Goal: Information Seeking & Learning: Learn about a topic

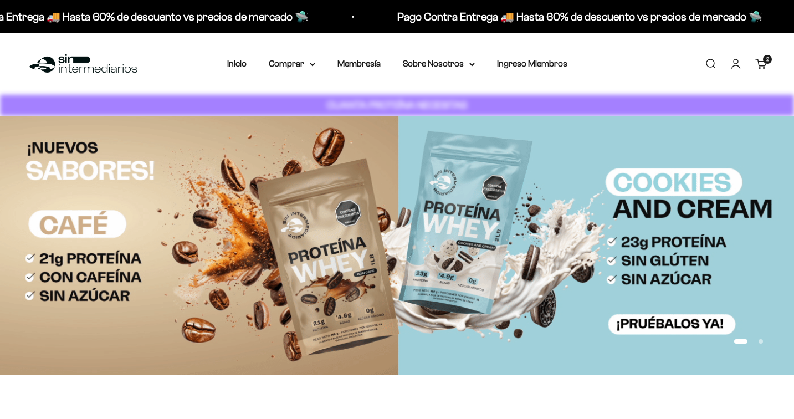
click at [712, 66] on link "Buscar" at bounding box center [710, 64] width 12 height 12
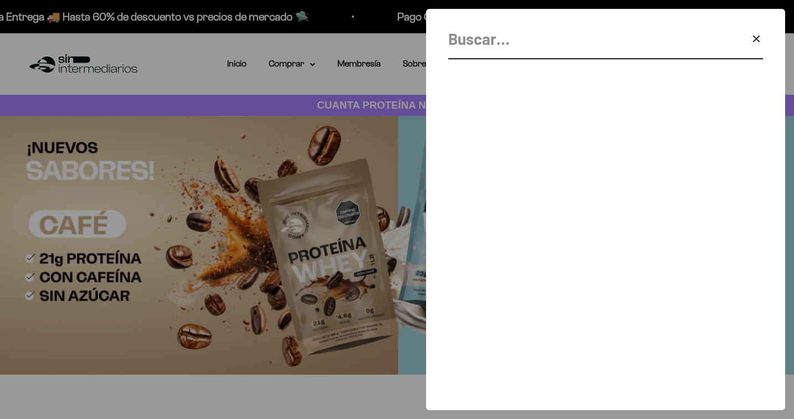
type input "t"
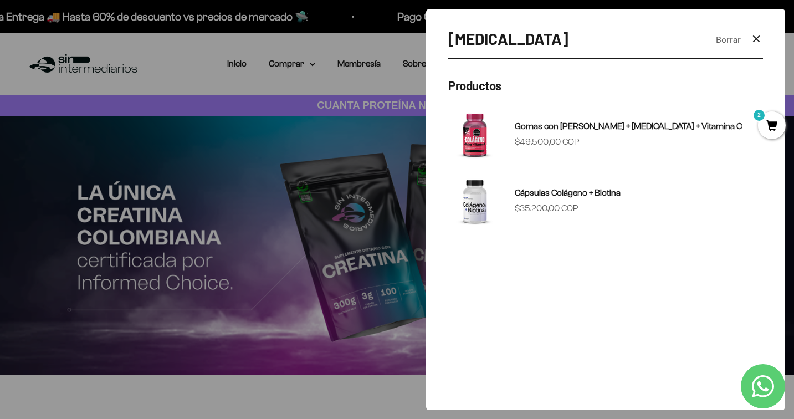
type input "biotina"
click at [531, 196] on span "Cápsulas Colágeno + Biotina" at bounding box center [568, 192] width 106 height 9
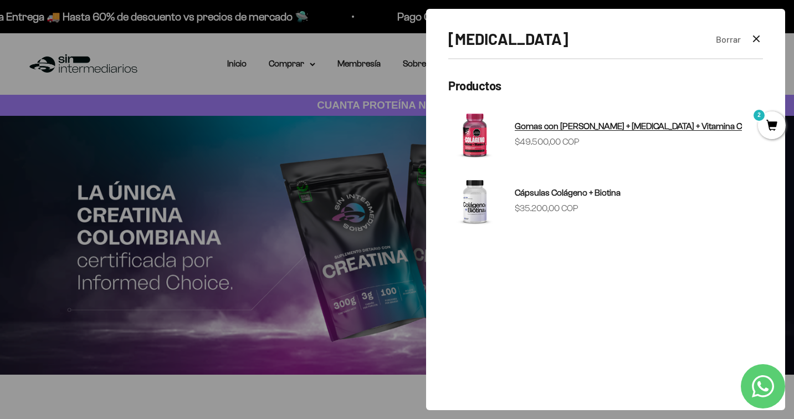
click at [603, 125] on span "Gomas con [PERSON_NAME] + [MEDICAL_DATA] + Vitamina C" at bounding box center [628, 125] width 227 height 9
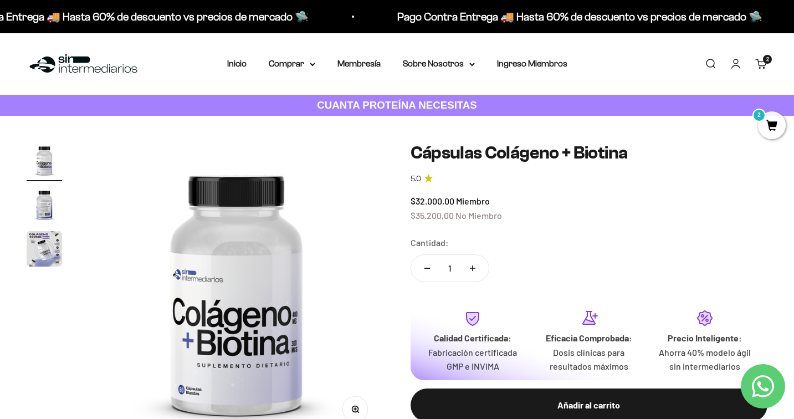
click at [37, 206] on img "Ir al artículo 2" at bounding box center [44, 204] width 35 height 35
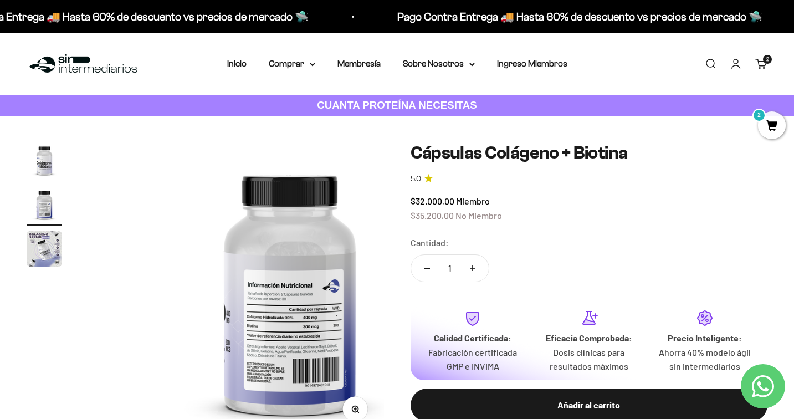
scroll to position [0, 309]
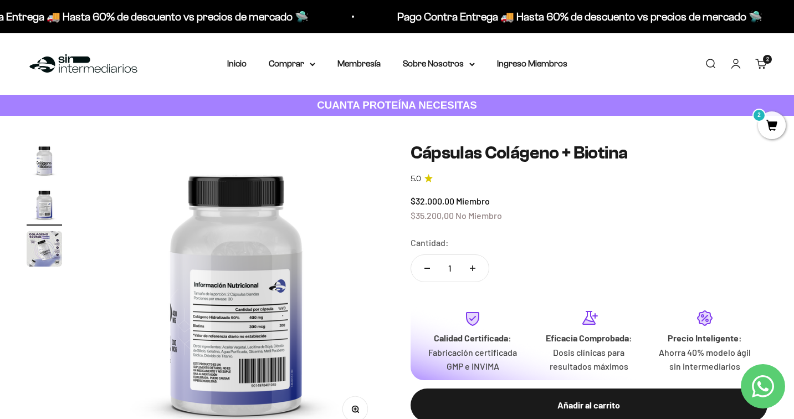
click at [44, 239] on img "Ir al artículo 3" at bounding box center [44, 248] width 35 height 35
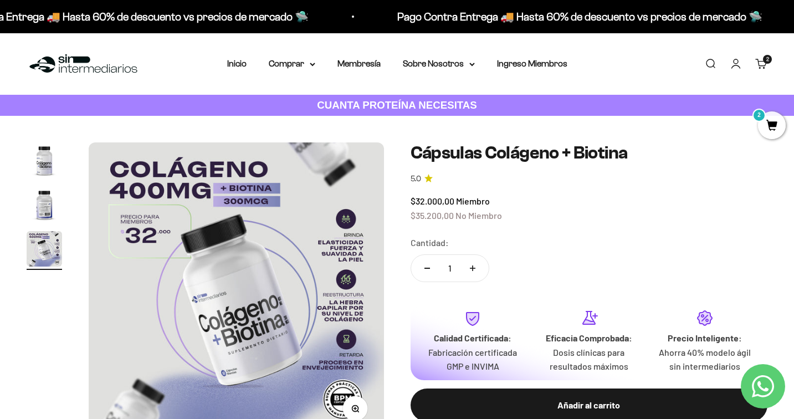
scroll to position [0, 0]
click at [44, 165] on img "Ir al artículo 1" at bounding box center [44, 159] width 35 height 35
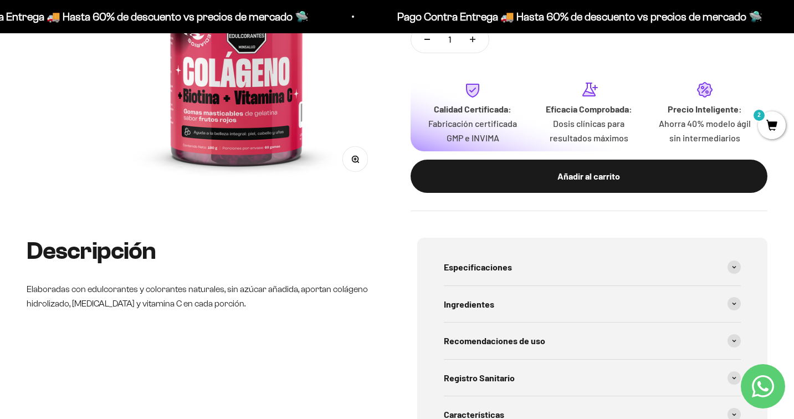
scroll to position [329, 0]
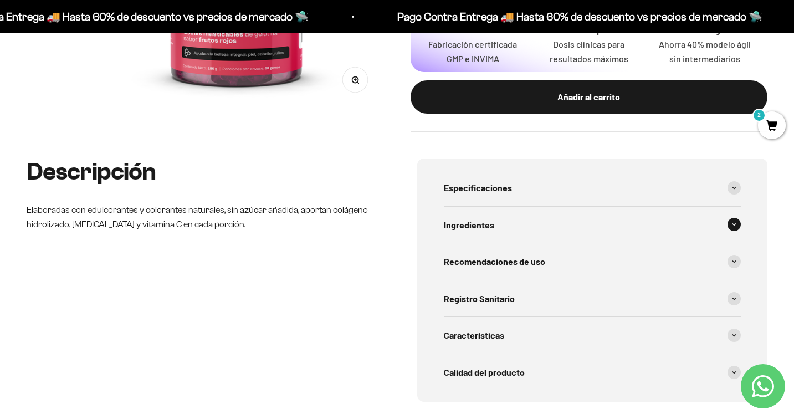
click at [494, 207] on div "Ingredientes" at bounding box center [593, 225] width 298 height 37
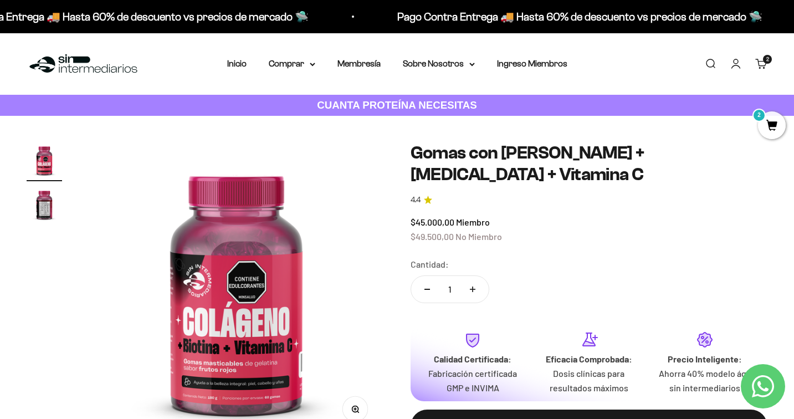
scroll to position [0, 0]
